Goal: Leave review/rating

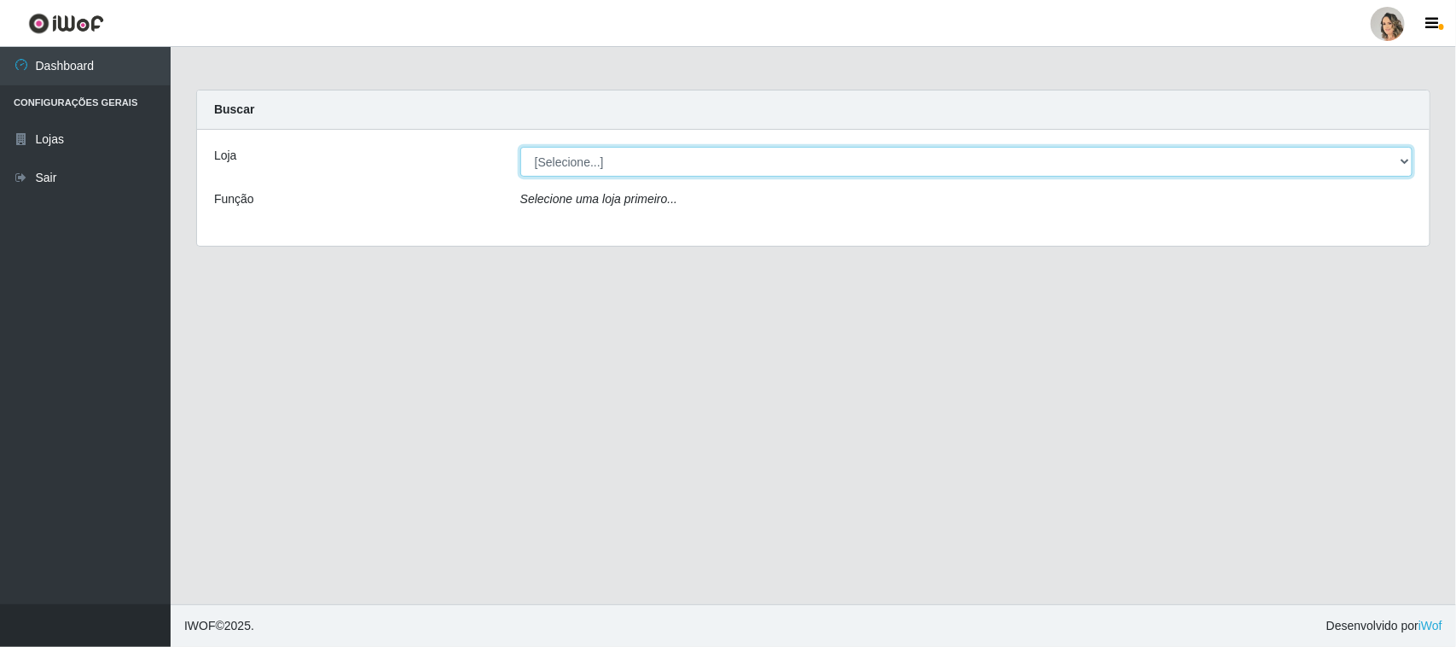
click at [760, 164] on select "[Selecione...] Nordestão - [GEOGRAPHIC_DATA]" at bounding box center [966, 162] width 892 height 30
select select "382"
click at [520, 147] on select "[Selecione...] Nordestão - [GEOGRAPHIC_DATA]" at bounding box center [966, 162] width 892 height 30
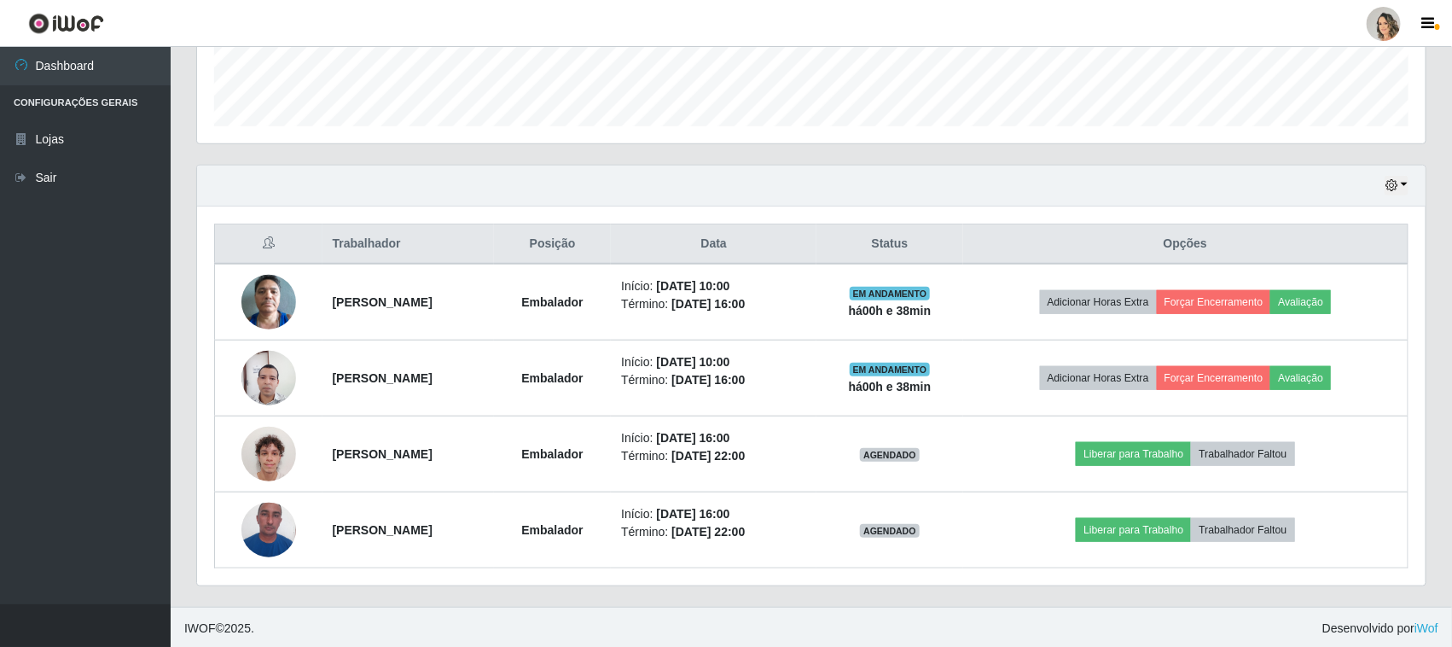
scroll to position [488, 0]
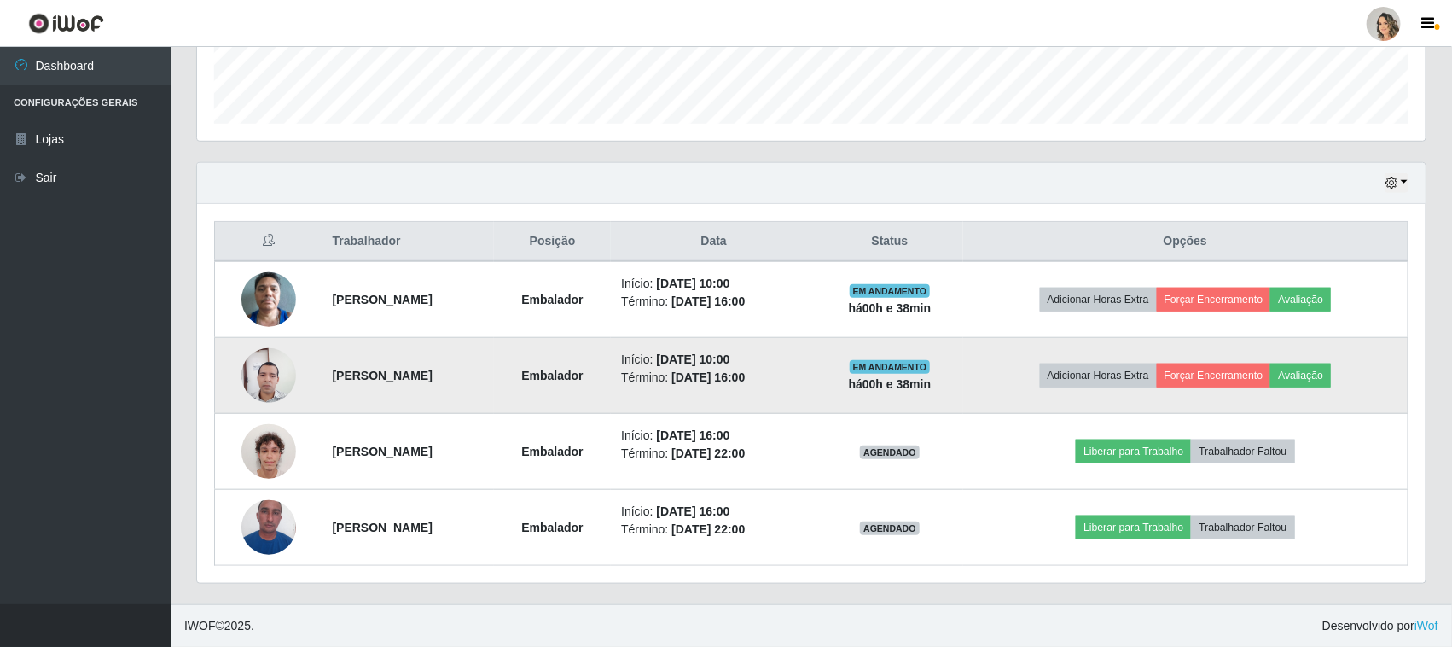
click at [244, 380] on img at bounding box center [268, 375] width 55 height 73
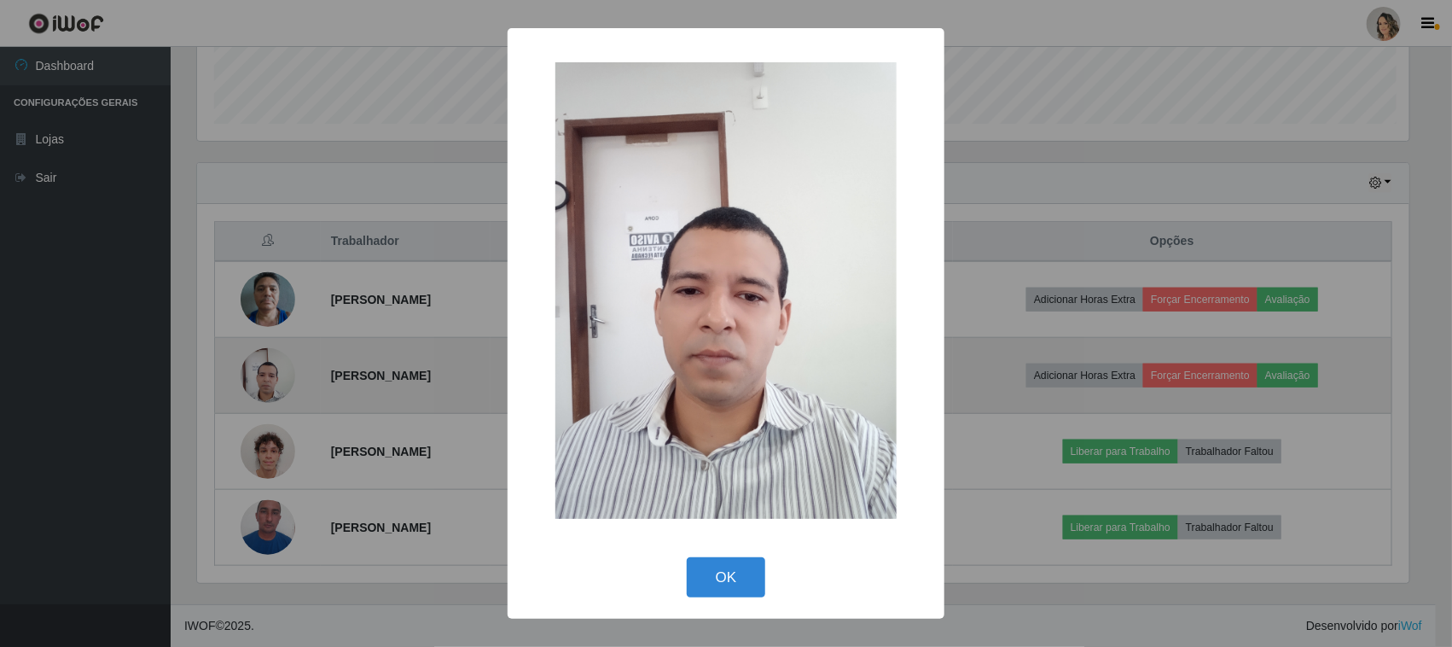
scroll to position [355, 1217]
click at [244, 380] on div "× OK Cancel" at bounding box center [728, 323] width 1456 height 647
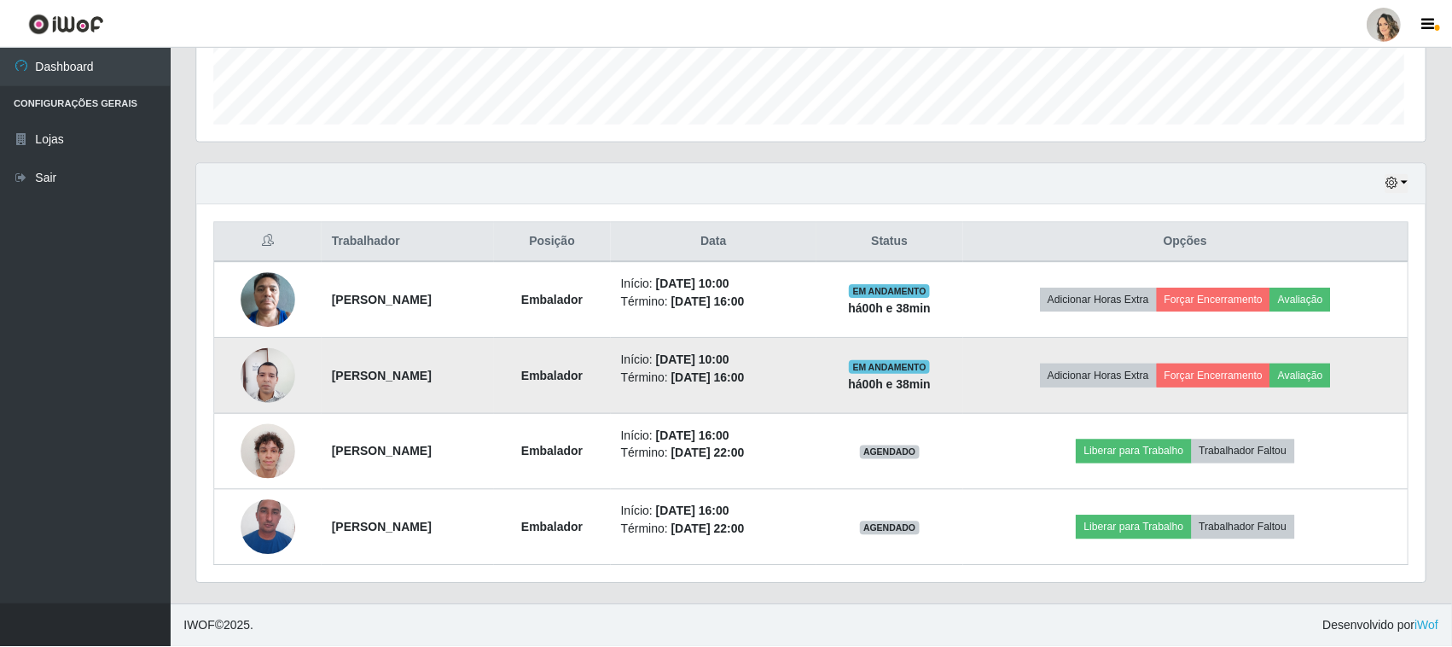
scroll to position [355, 1228]
click at [1324, 376] on button "Avaliação" at bounding box center [1300, 375] width 61 height 24
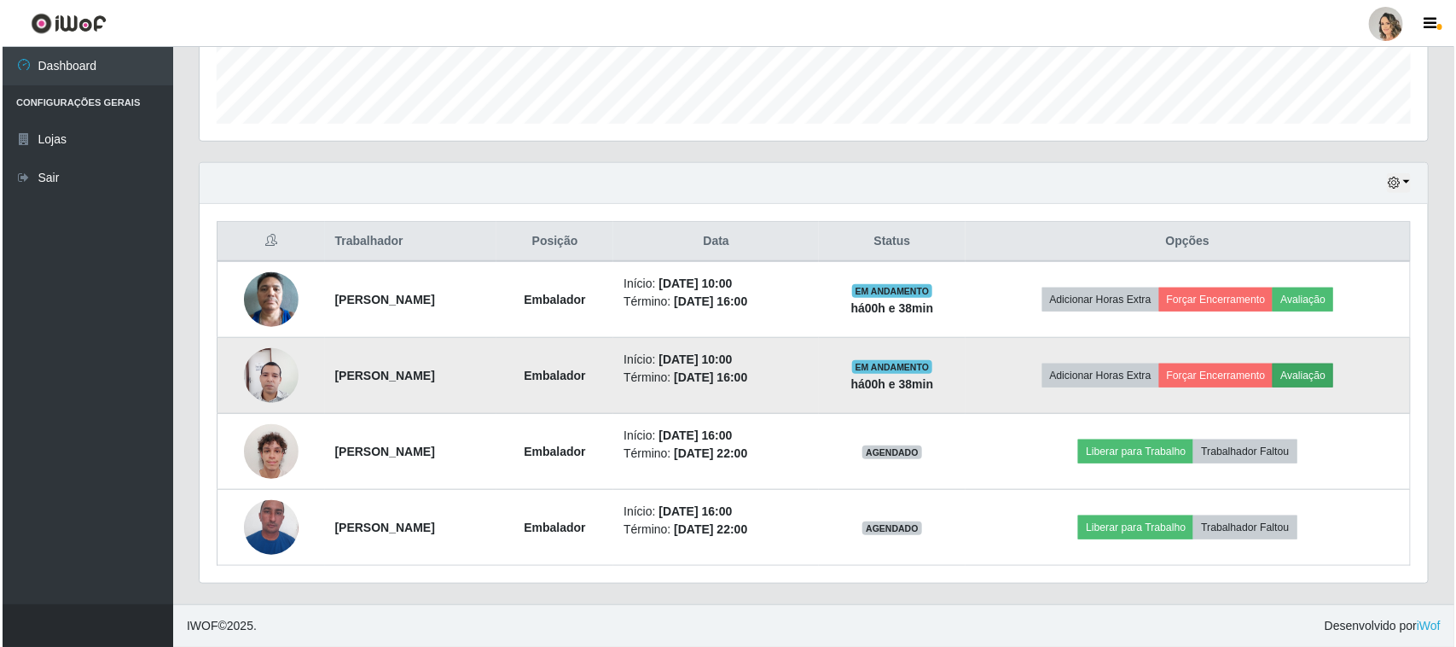
scroll to position [355, 1217]
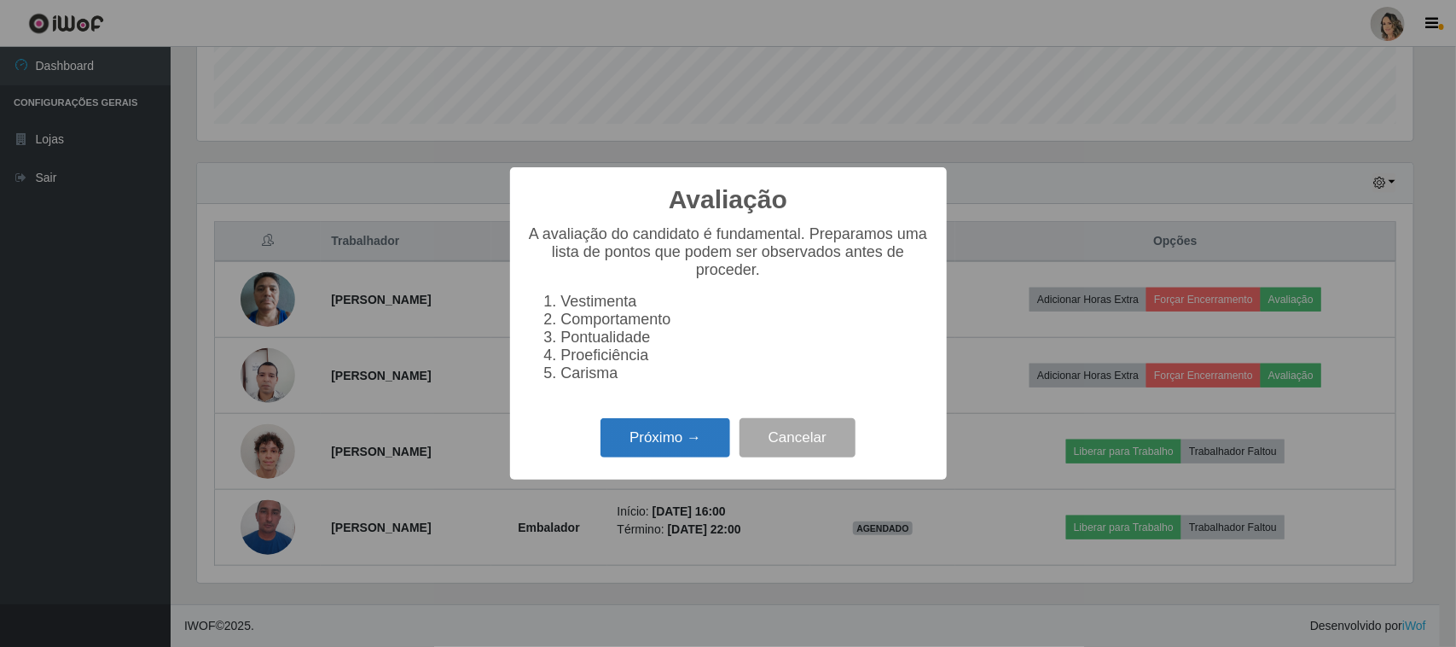
click at [651, 442] on button "Próximo →" at bounding box center [666, 438] width 130 height 40
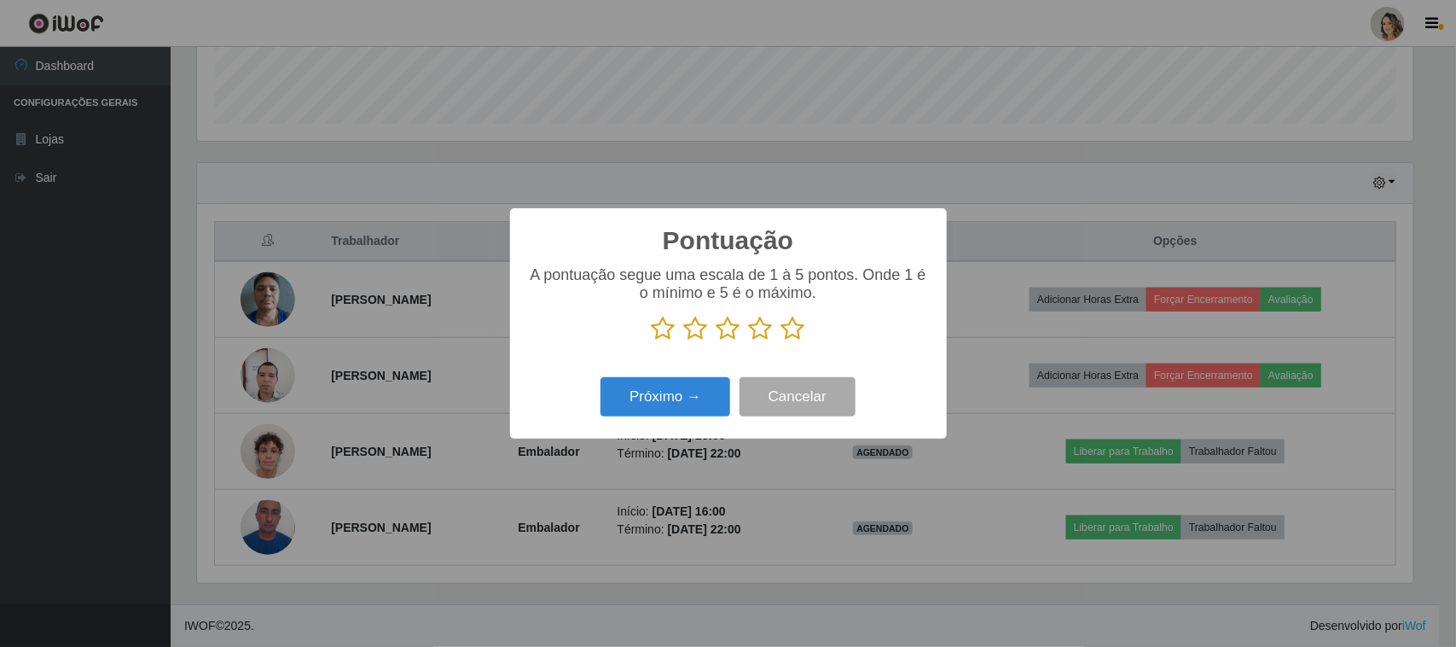
scroll to position [852735, 851871]
click at [794, 325] on icon at bounding box center [793, 329] width 24 height 26
click at [781, 341] on input "radio" at bounding box center [781, 341] width 0 height 0
click at [655, 394] on button "Próximo →" at bounding box center [666, 397] width 130 height 40
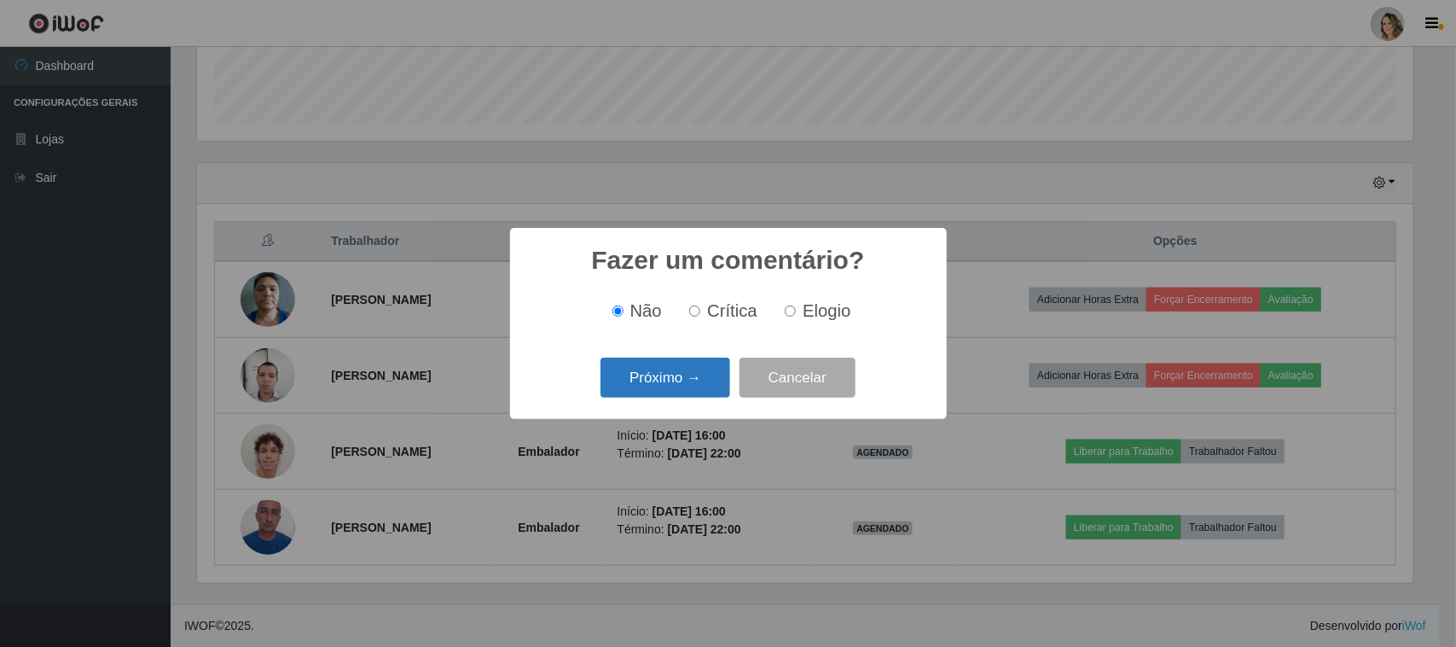
click at [651, 378] on button "Próximo →" at bounding box center [666, 377] width 130 height 40
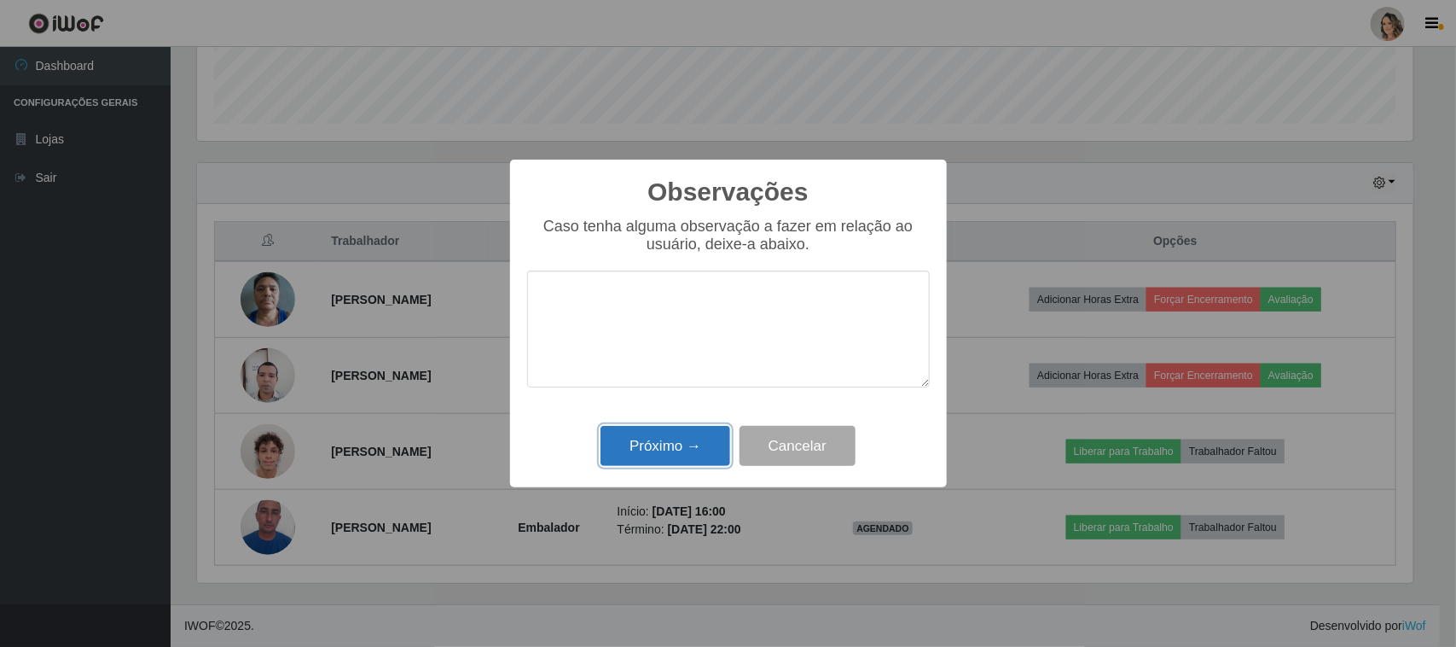
click at [659, 440] on button "Próximo →" at bounding box center [666, 446] width 130 height 40
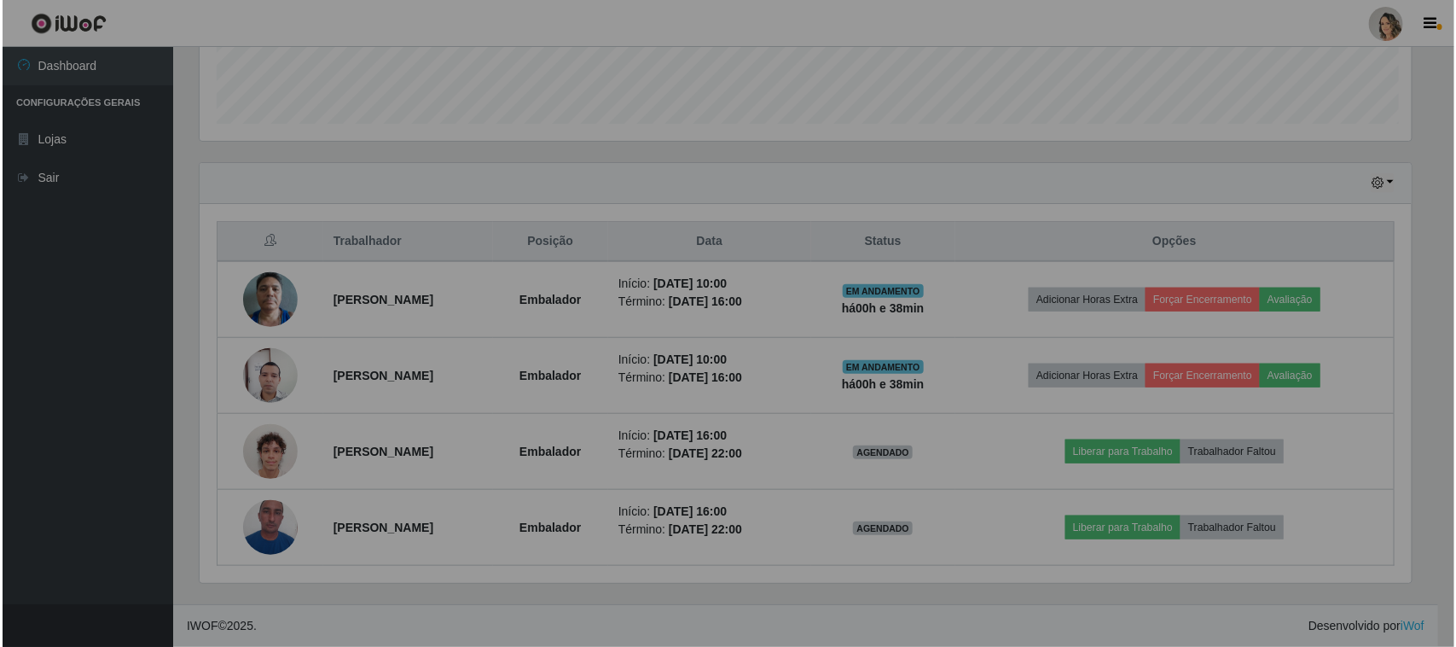
scroll to position [355, 1228]
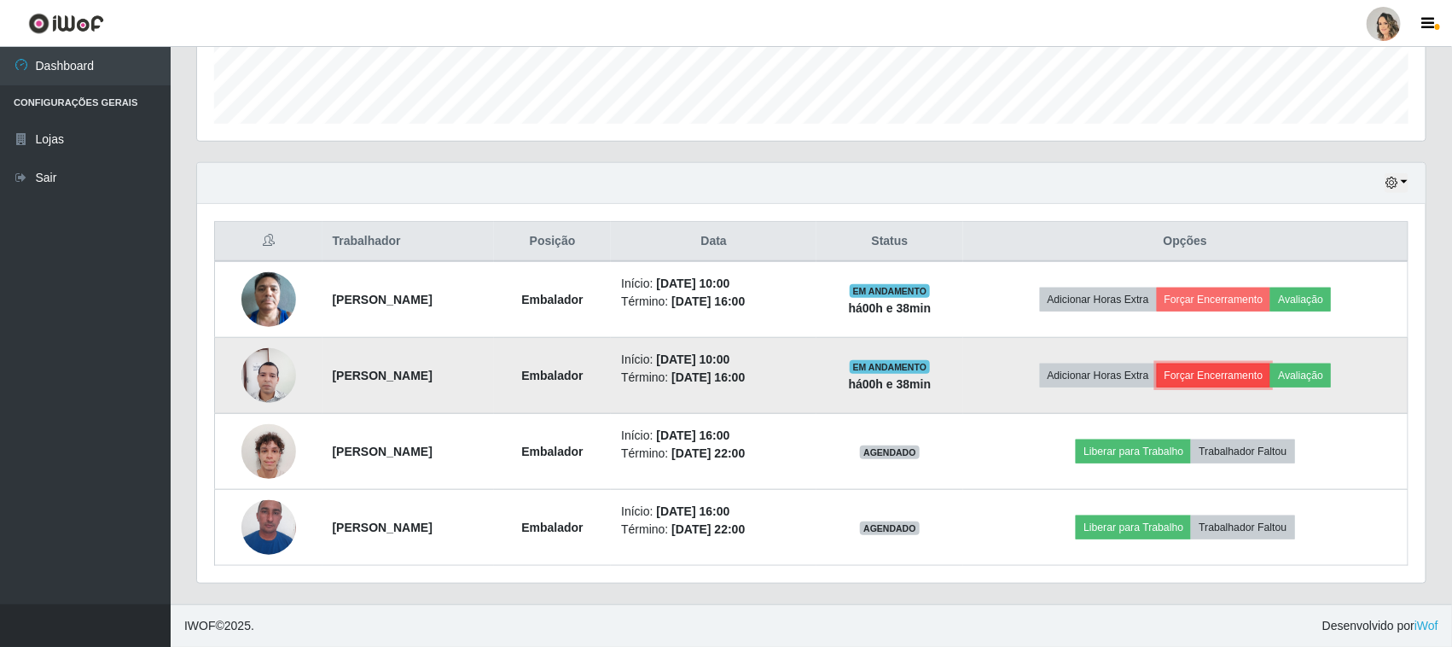
click at [1210, 376] on button "Forçar Encerramento" at bounding box center [1214, 375] width 114 height 24
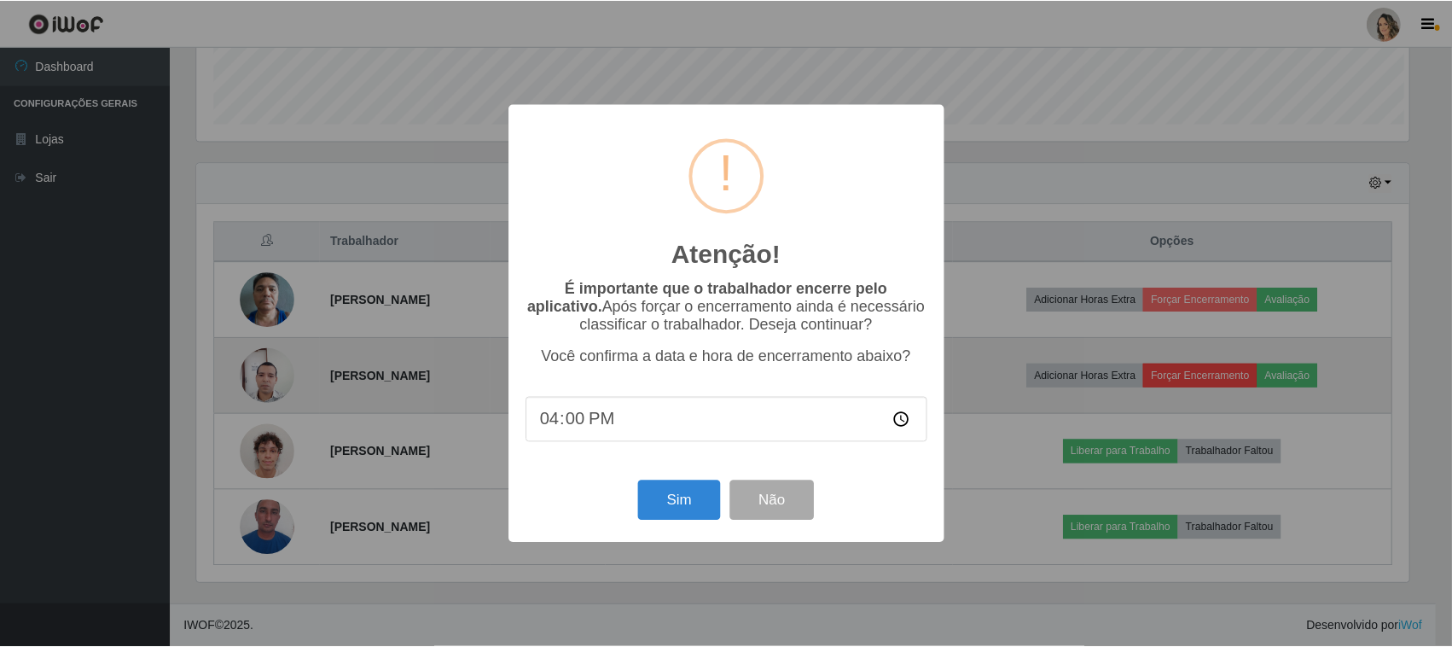
scroll to position [355, 1217]
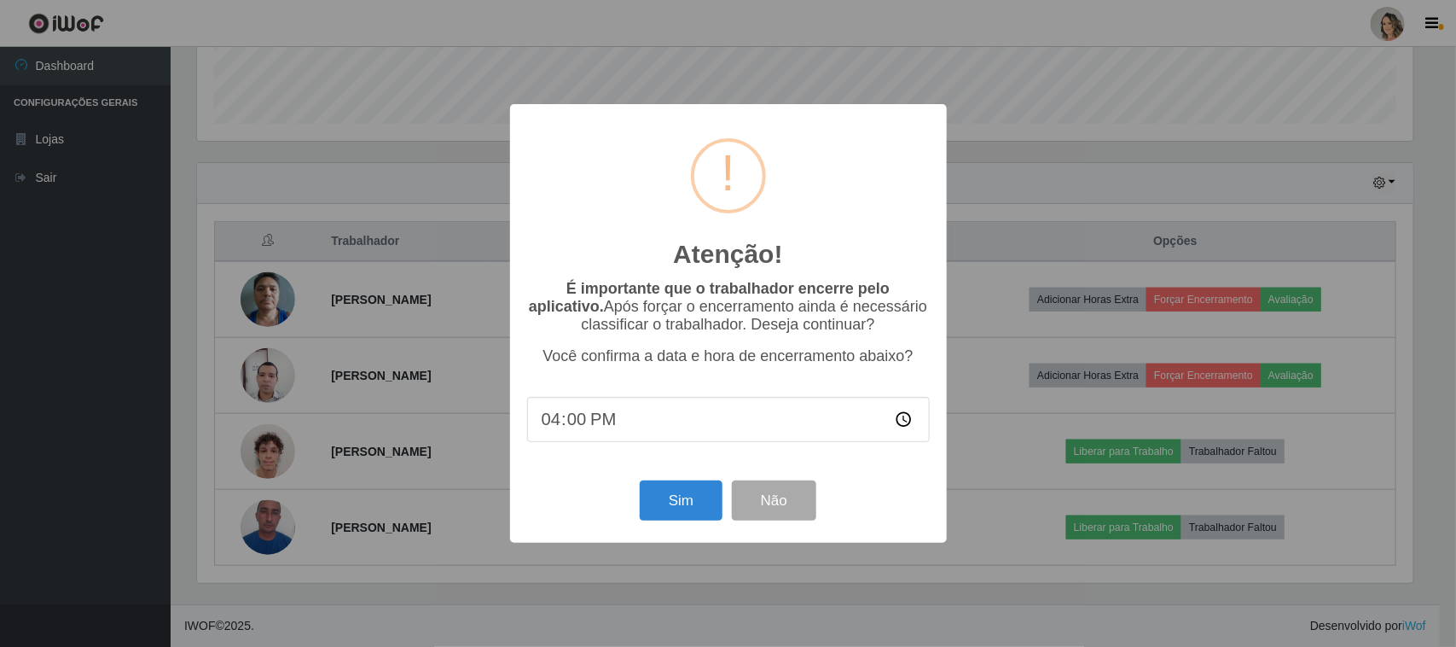
click at [645, 433] on input "16:00" at bounding box center [728, 419] width 403 height 45
click at [566, 427] on input "16:00" at bounding box center [728, 419] width 403 height 45
click at [555, 429] on input "16:00" at bounding box center [728, 419] width 403 height 45
type input "10:40"
click at [688, 513] on button "Sim" at bounding box center [681, 500] width 83 height 40
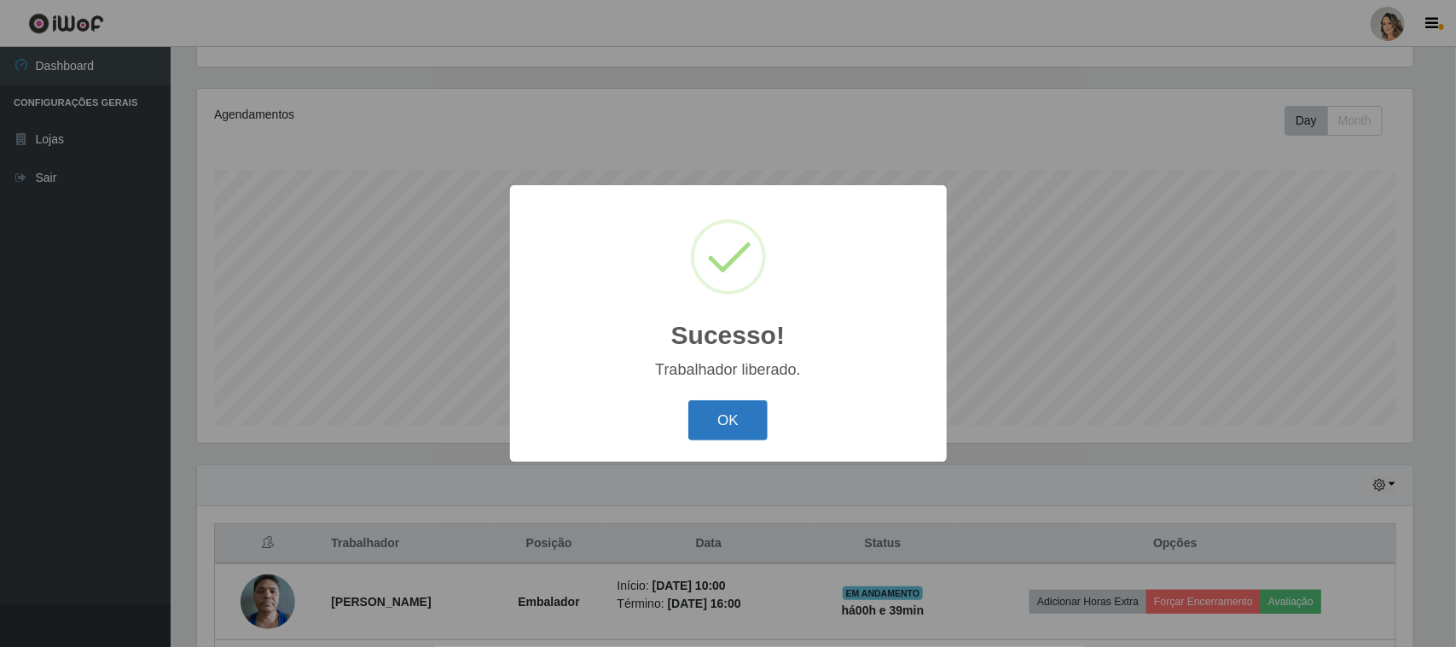
click at [701, 421] on button "OK" at bounding box center [727, 420] width 79 height 40
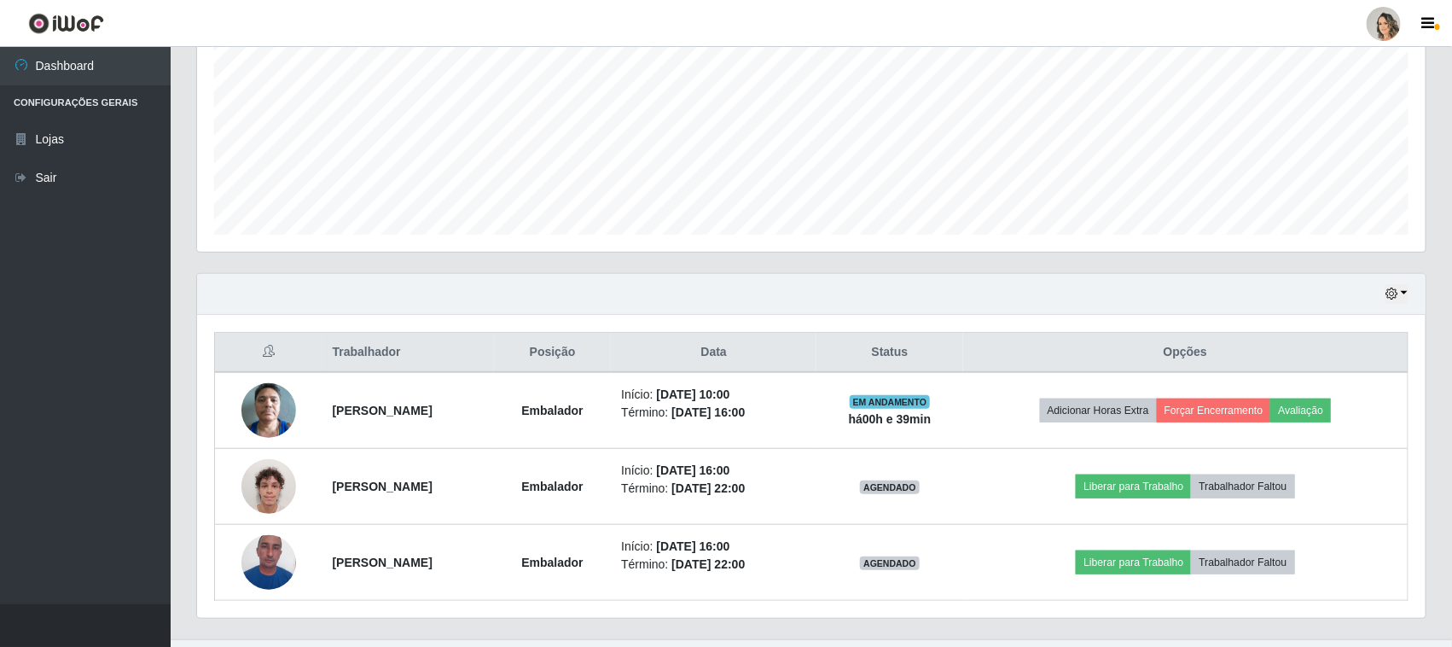
scroll to position [412, 0]
